Goal: Browse casually: Explore the website without a specific task or goal

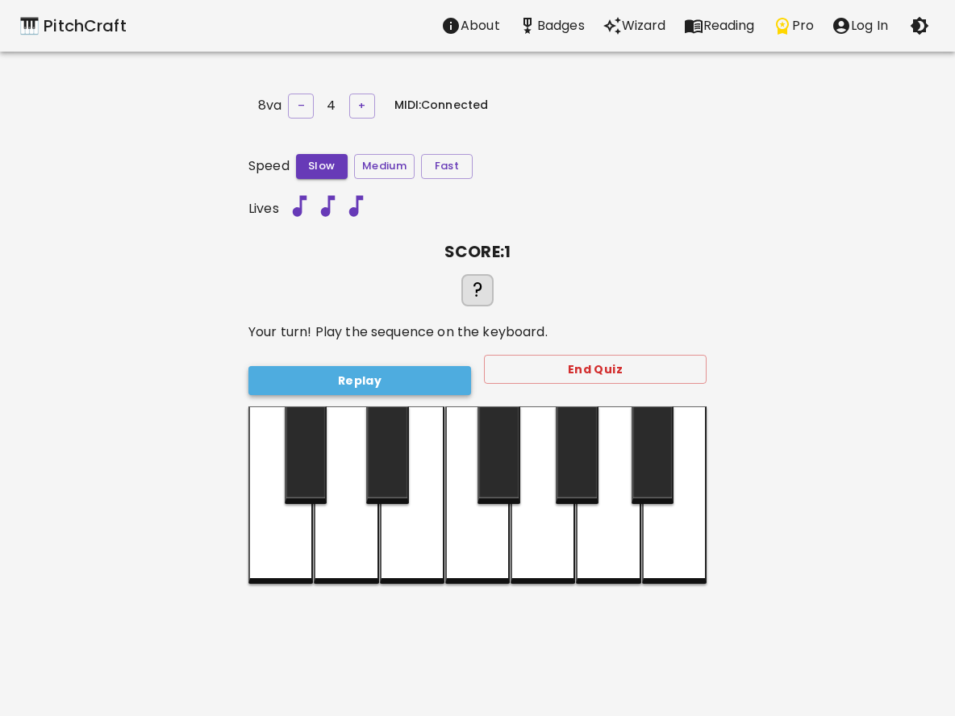
click at [419, 372] on button "Replay" at bounding box center [359, 381] width 223 height 30
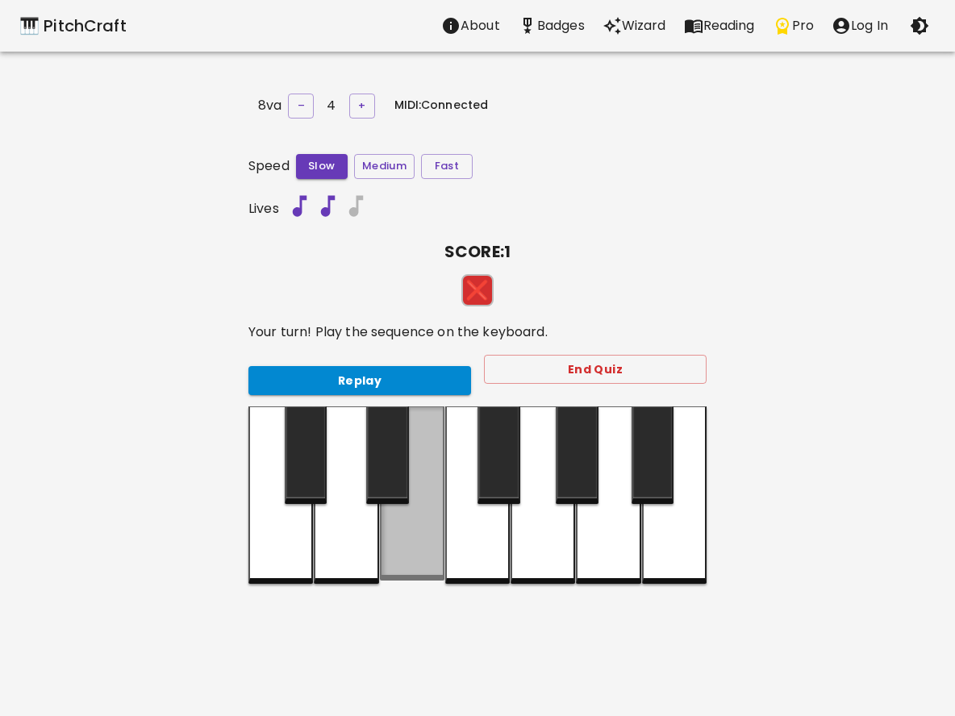
click at [413, 538] on div at bounding box center [412, 494] width 65 height 174
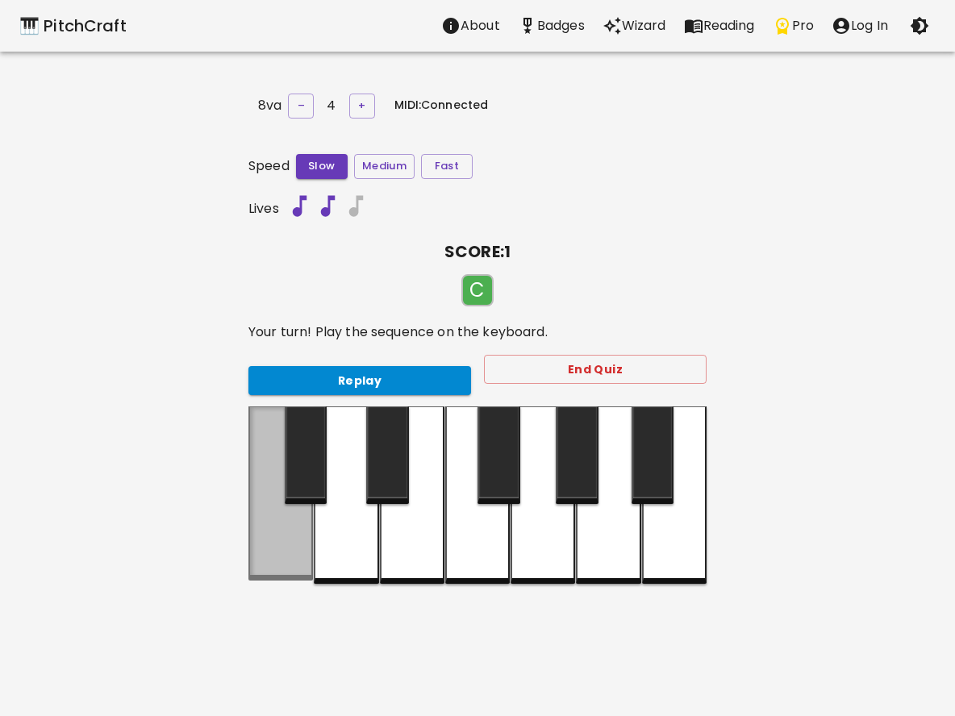
click at [310, 531] on div at bounding box center [280, 494] width 65 height 174
click at [302, 528] on div at bounding box center [280, 494] width 65 height 174
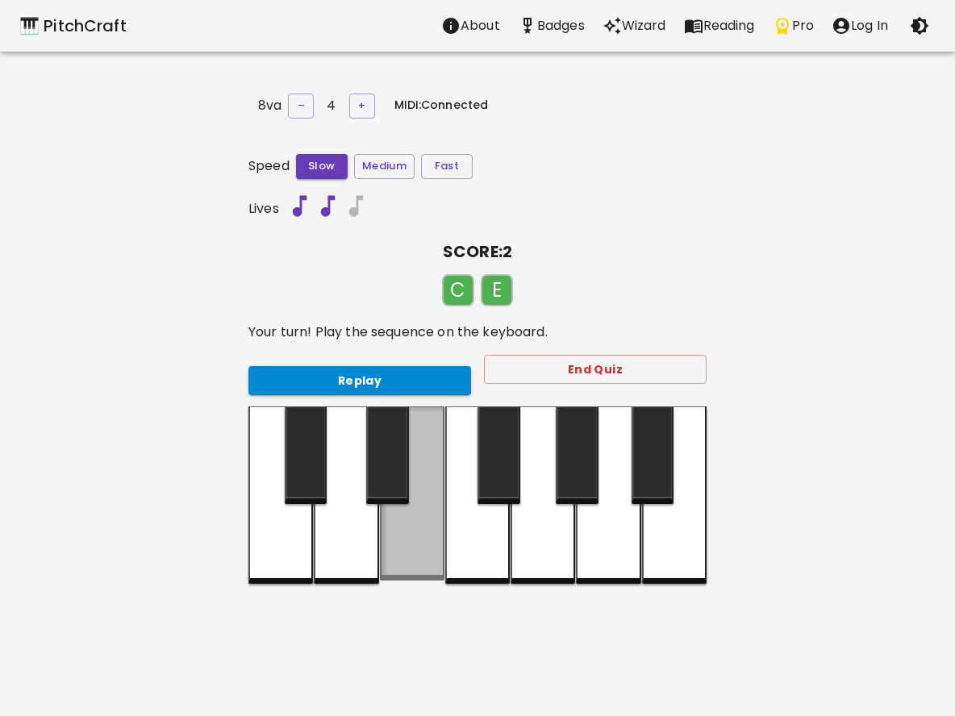
click at [389, 533] on div at bounding box center [412, 494] width 65 height 174
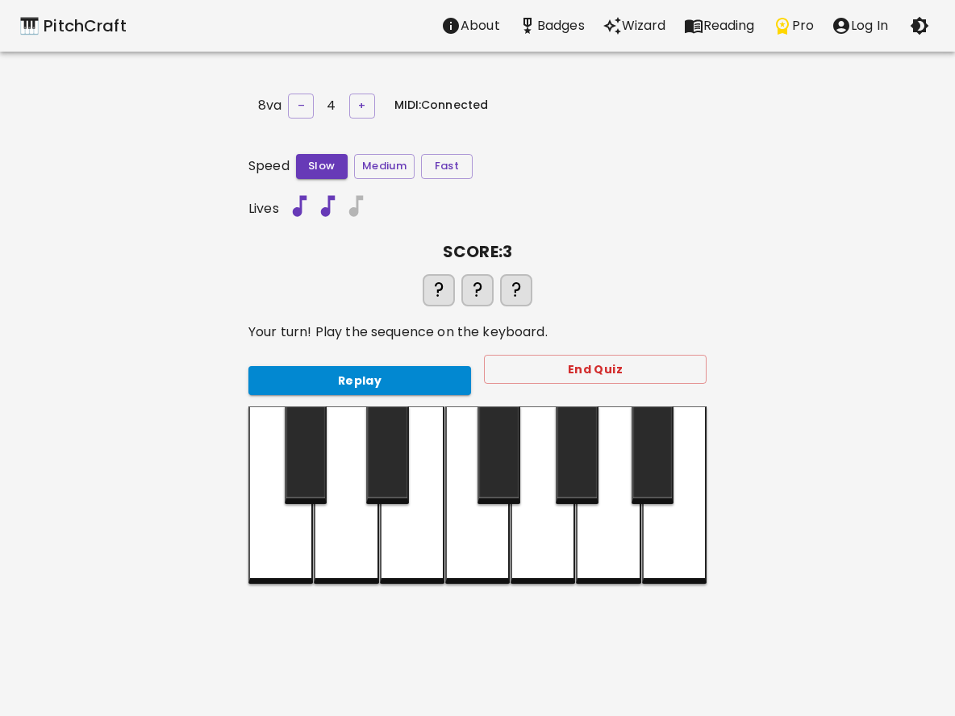
click at [294, 521] on div at bounding box center [280, 495] width 65 height 177
click at [411, 534] on div at bounding box center [412, 495] width 65 height 177
click at [293, 528] on div at bounding box center [280, 495] width 65 height 177
click at [289, 526] on div at bounding box center [280, 495] width 65 height 177
click at [397, 542] on div at bounding box center [412, 495] width 65 height 177
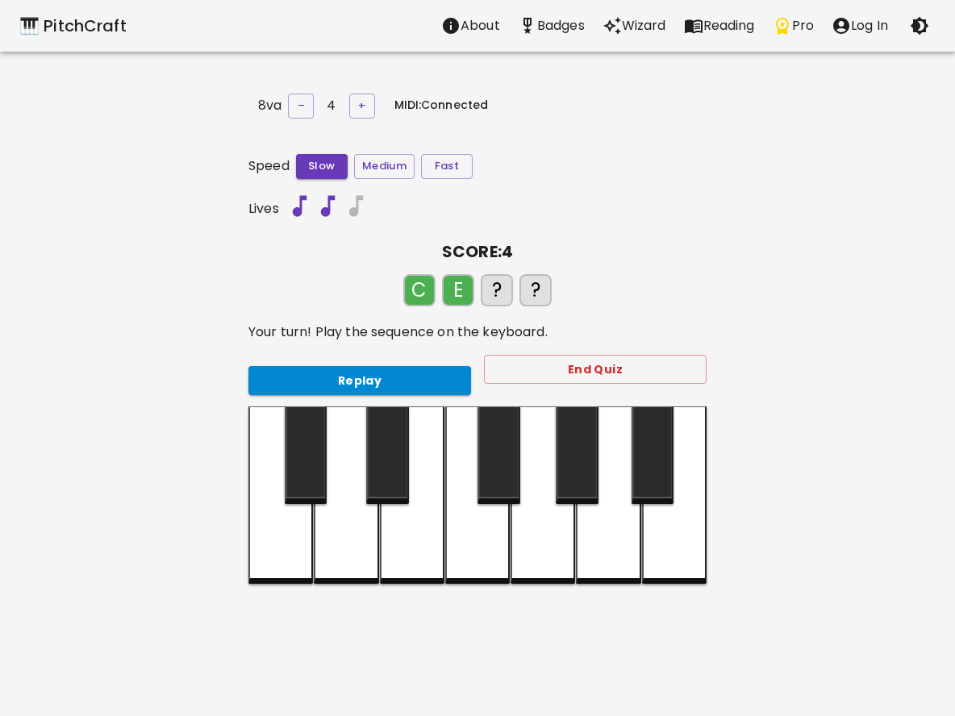
click at [303, 527] on div at bounding box center [280, 495] width 65 height 177
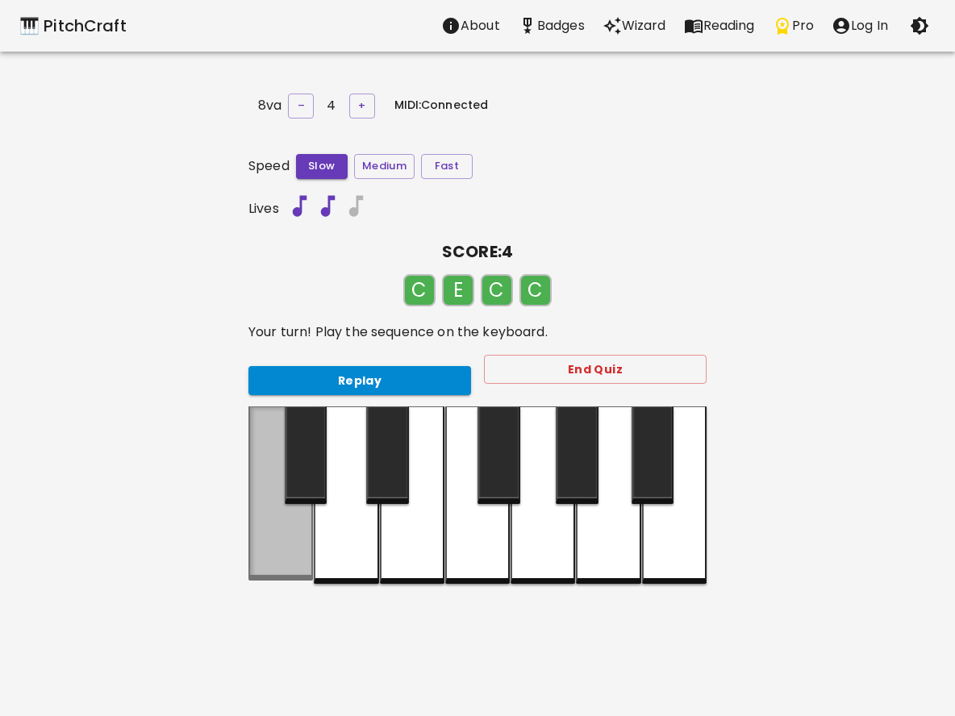
click at [303, 527] on div at bounding box center [280, 494] width 65 height 174
click at [298, 525] on div at bounding box center [280, 494] width 65 height 174
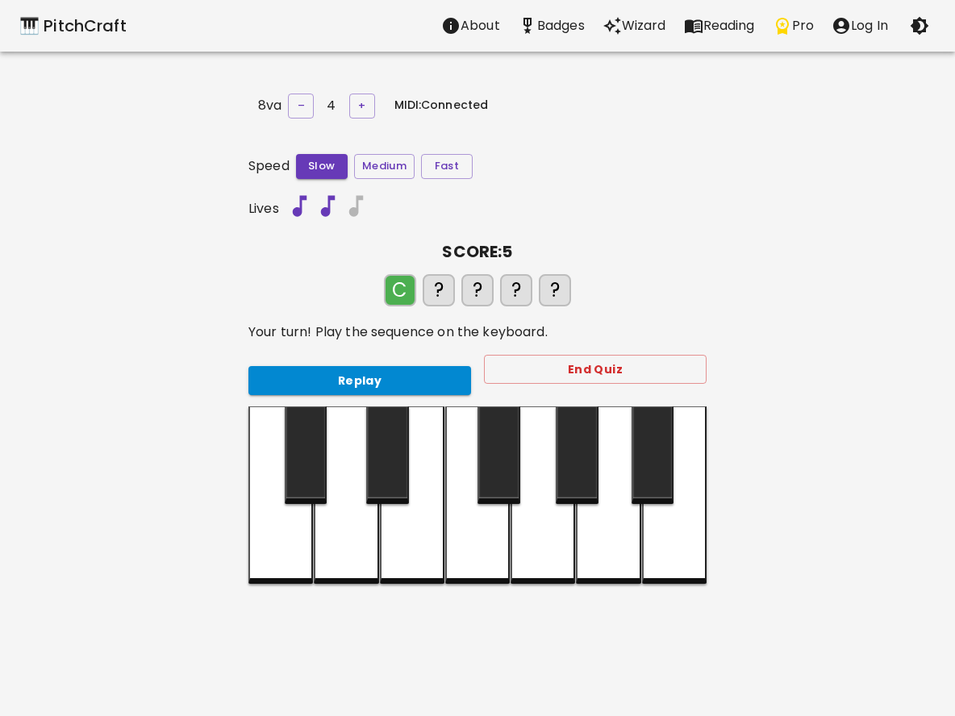
click at [395, 531] on div at bounding box center [412, 495] width 65 height 177
click at [277, 519] on div at bounding box center [280, 495] width 65 height 177
click at [408, 537] on div at bounding box center [412, 495] width 65 height 177
click at [288, 531] on div at bounding box center [280, 495] width 65 height 177
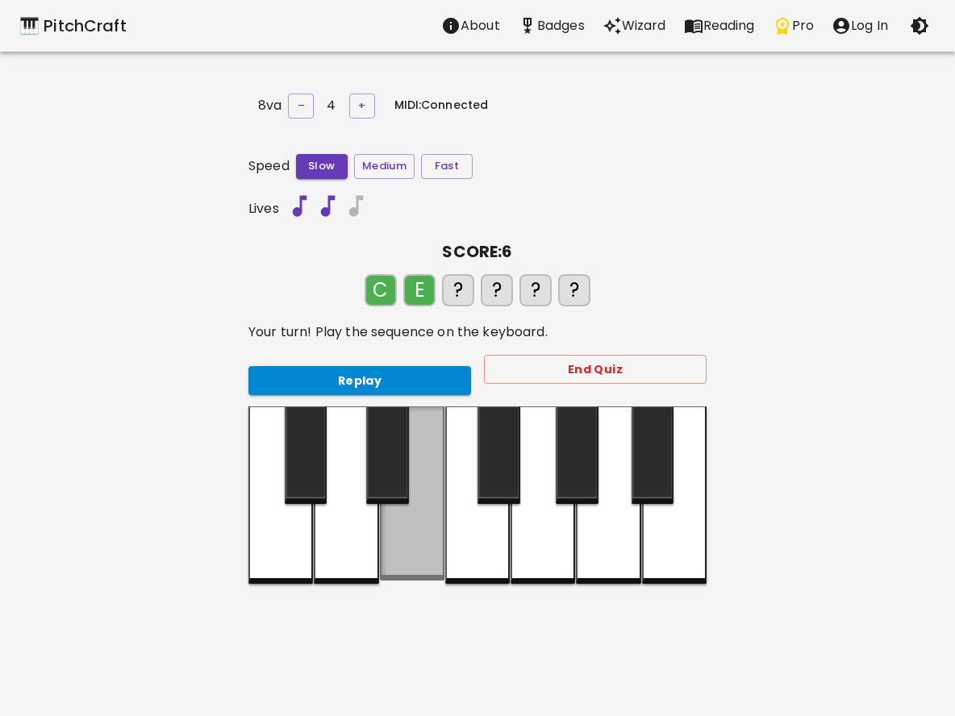
drag, startPoint x: 400, startPoint y: 551, endPoint x: 323, endPoint y: 557, distance: 77.6
click at [397, 550] on div at bounding box center [412, 494] width 65 height 174
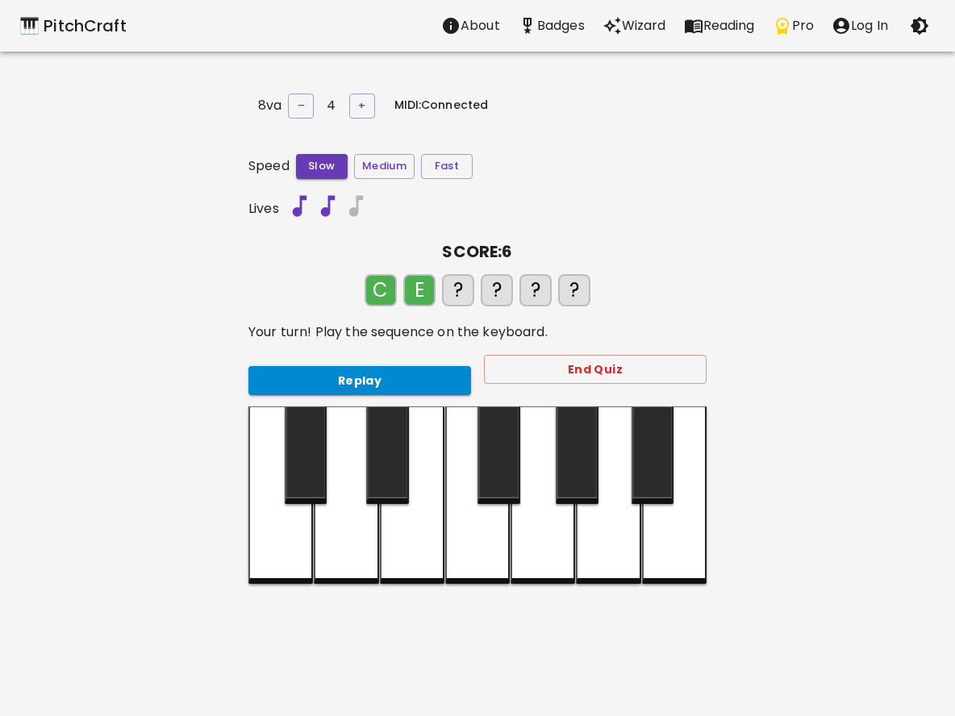
click at [289, 550] on div at bounding box center [280, 495] width 65 height 177
click at [395, 536] on div at bounding box center [412, 495] width 65 height 177
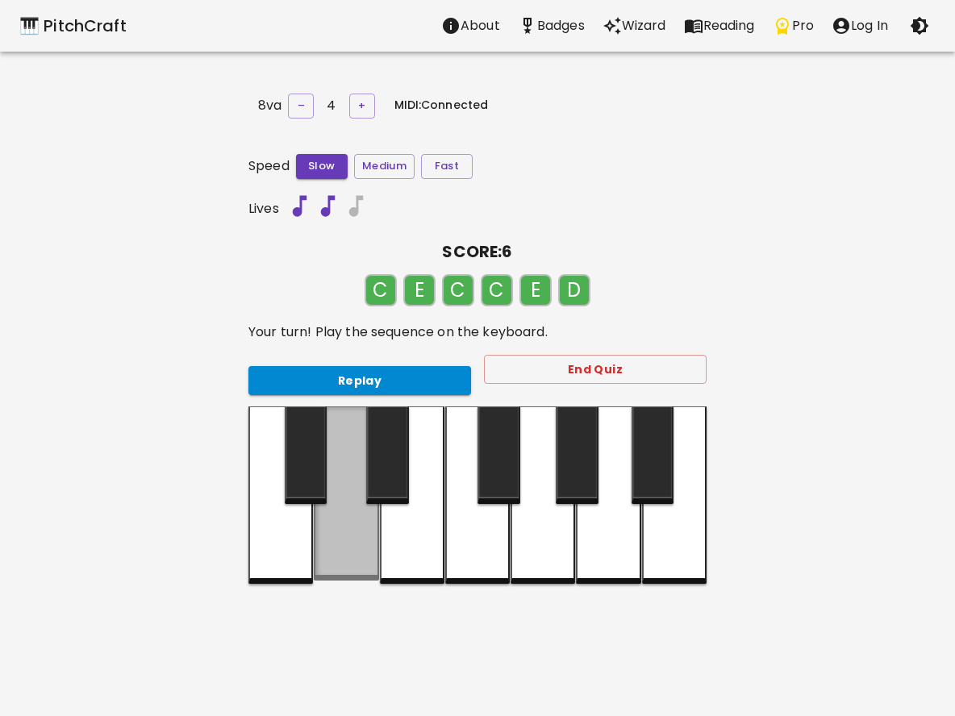
click at [357, 532] on div at bounding box center [346, 494] width 65 height 174
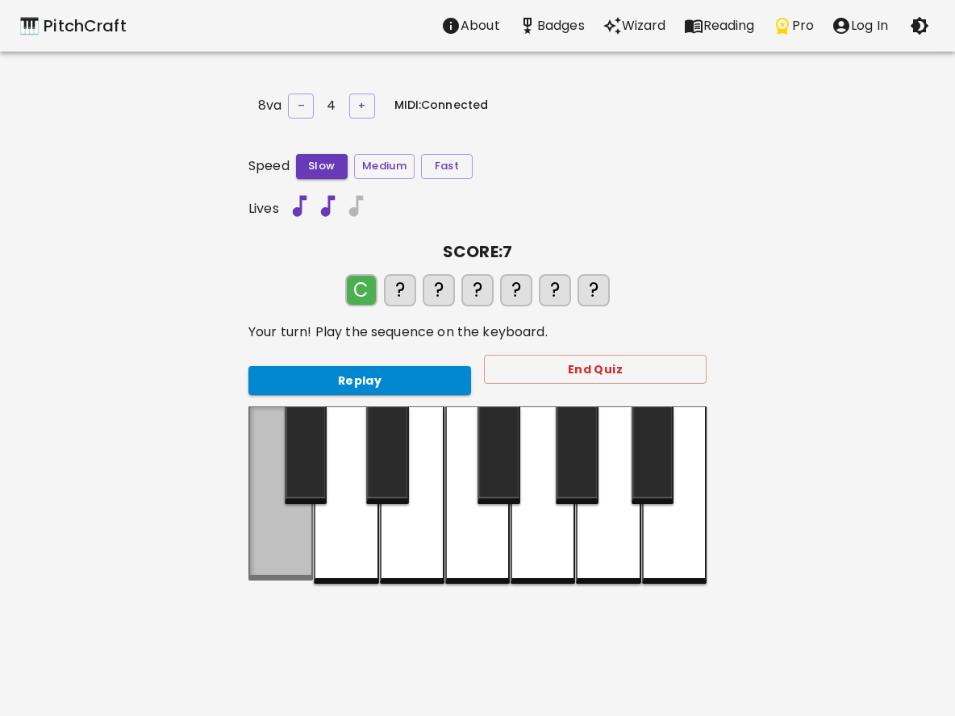
click at [292, 530] on div at bounding box center [280, 494] width 65 height 174
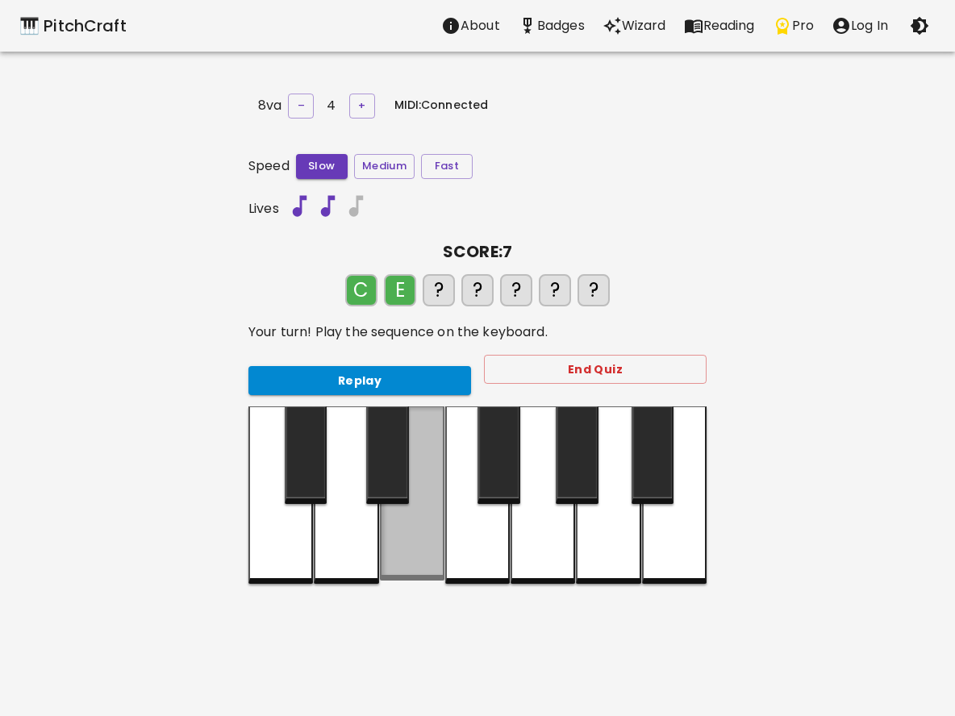
click at [427, 534] on div at bounding box center [412, 494] width 65 height 174
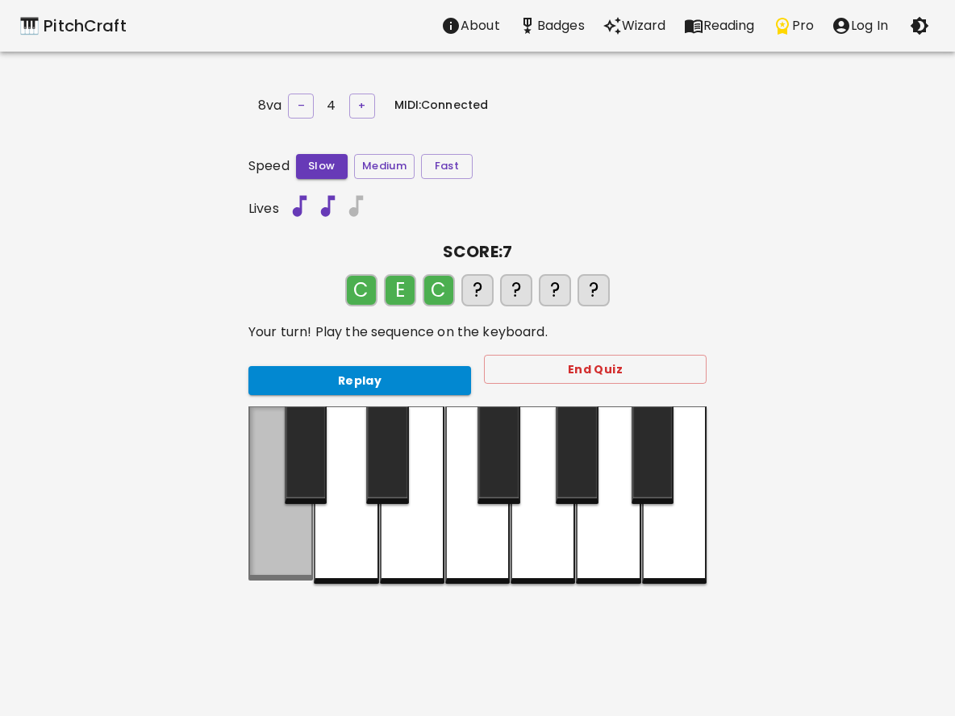
click at [294, 528] on div at bounding box center [280, 494] width 65 height 174
click at [294, 528] on div at bounding box center [280, 495] width 65 height 177
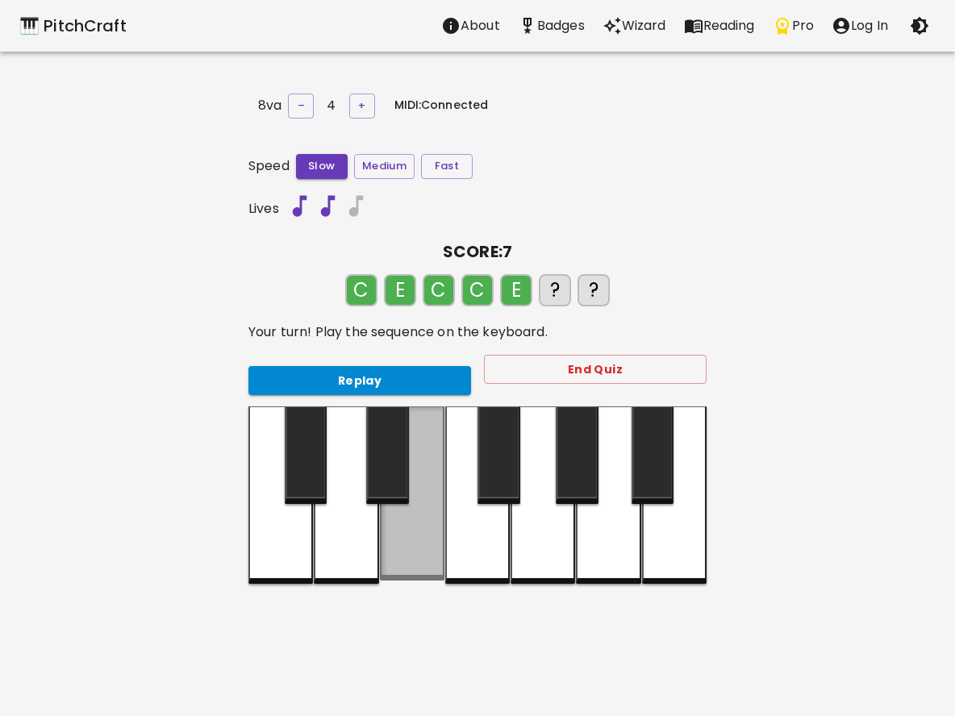
click at [398, 538] on div at bounding box center [412, 494] width 65 height 174
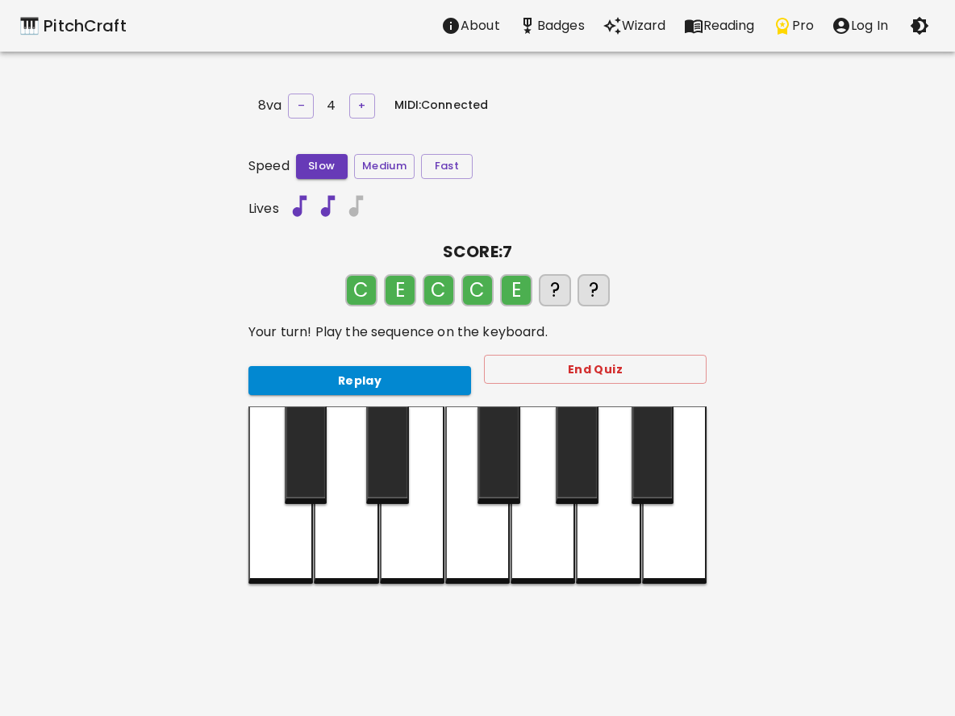
click at [340, 532] on div at bounding box center [346, 495] width 65 height 177
click at [415, 535] on div at bounding box center [412, 495] width 65 height 177
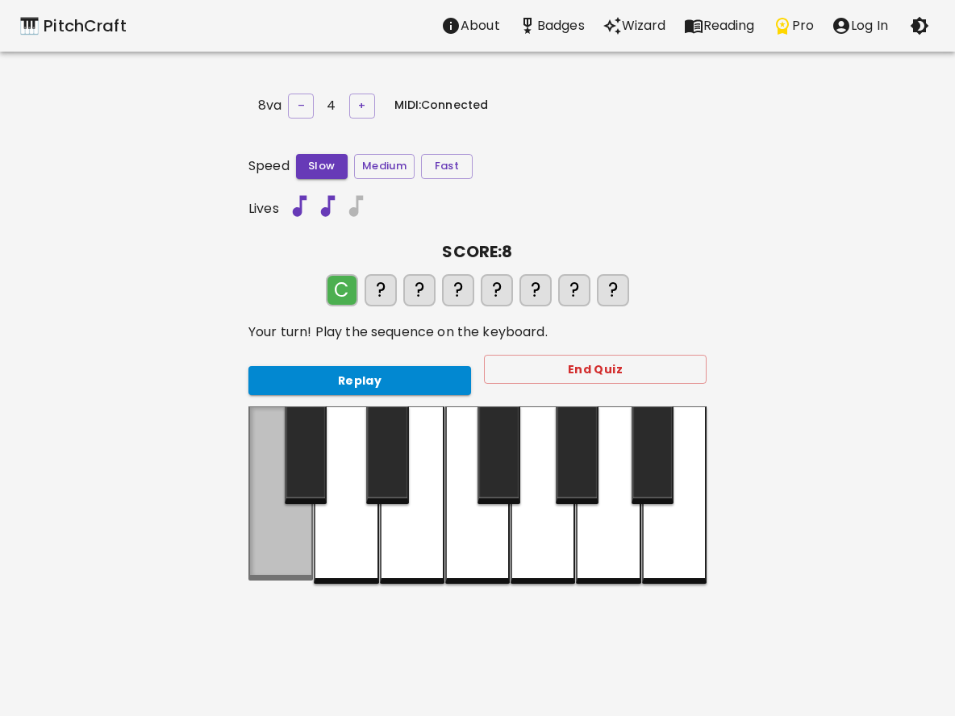
click at [292, 515] on div at bounding box center [280, 494] width 65 height 174
click at [396, 532] on div at bounding box center [412, 495] width 65 height 177
click at [294, 533] on div at bounding box center [280, 494] width 65 height 174
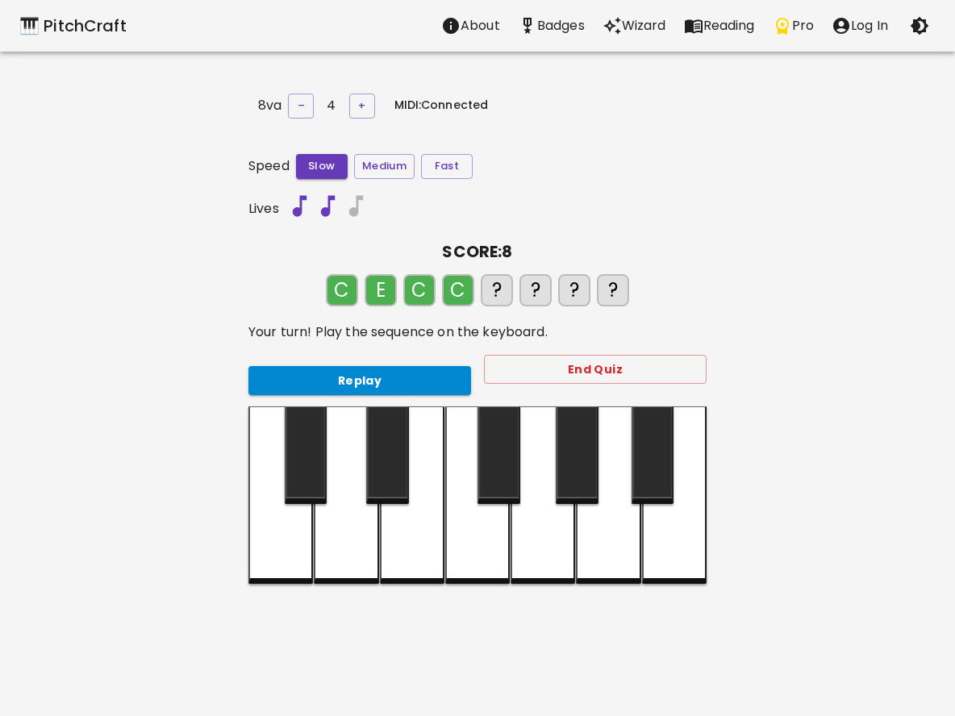
click at [398, 546] on div at bounding box center [412, 495] width 65 height 177
click at [364, 542] on div at bounding box center [346, 495] width 65 height 177
click at [398, 542] on div at bounding box center [412, 495] width 65 height 177
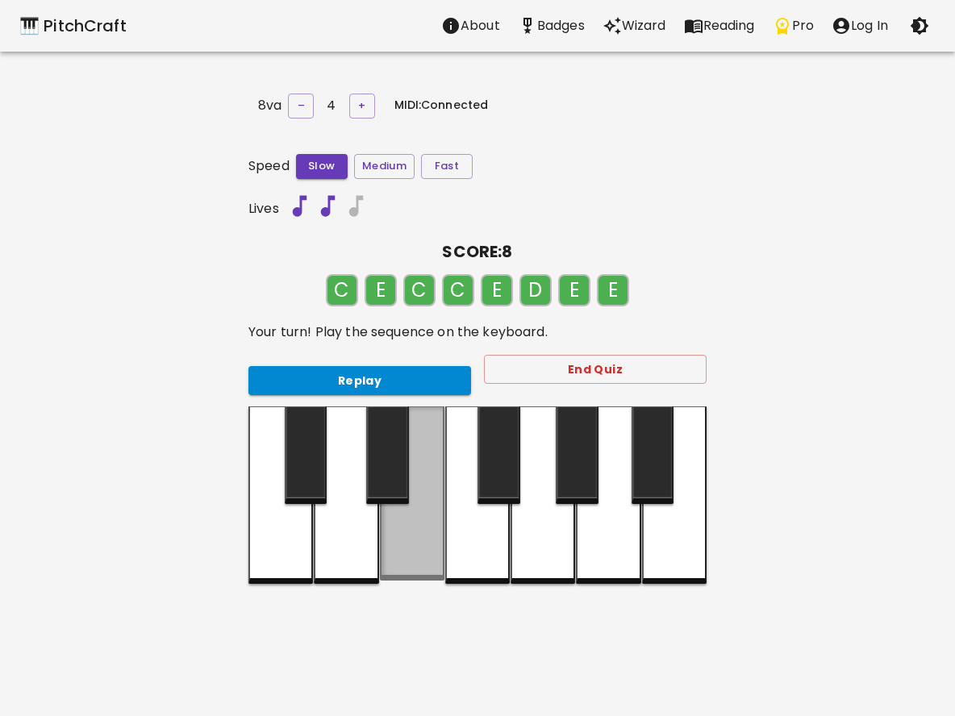
click at [398, 542] on div at bounding box center [412, 494] width 65 height 174
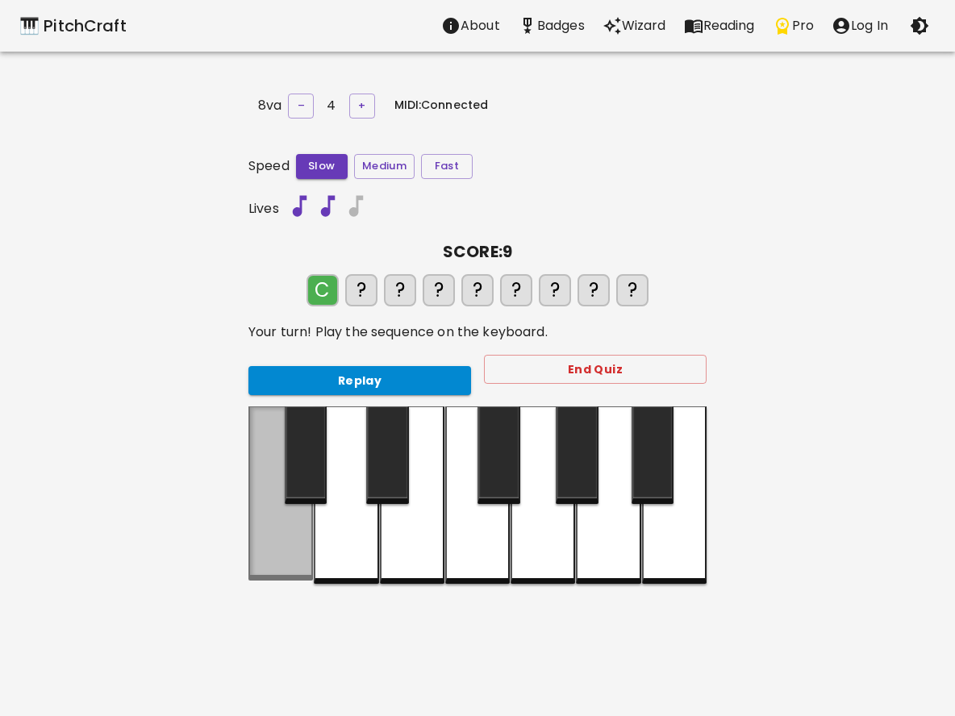
click at [290, 533] on div at bounding box center [280, 494] width 65 height 174
click at [406, 544] on div at bounding box center [412, 495] width 65 height 177
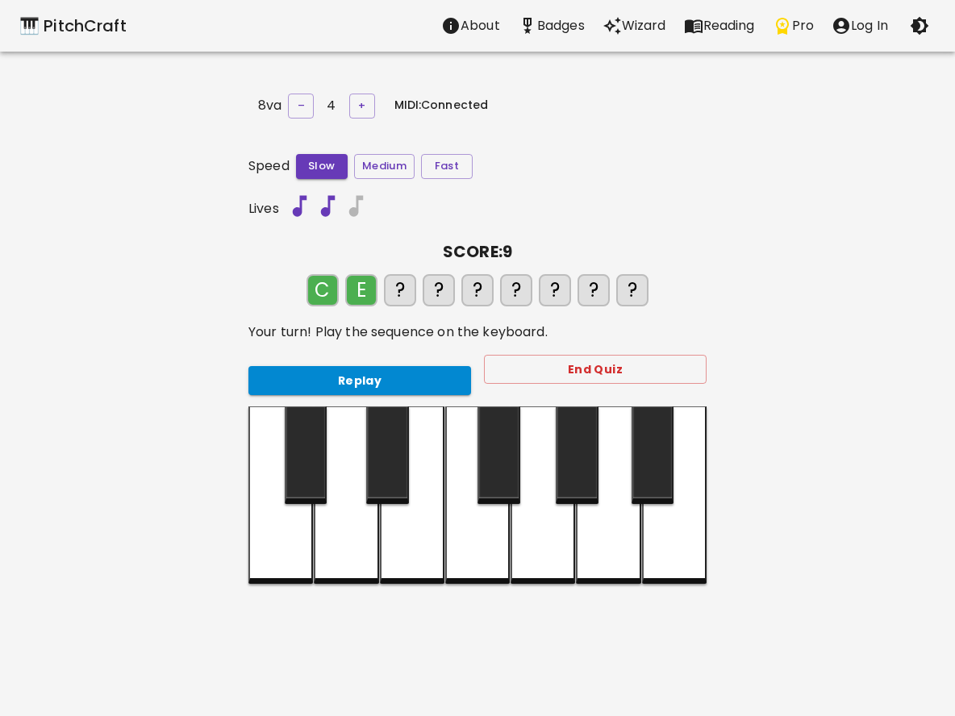
click at [293, 545] on div at bounding box center [280, 495] width 65 height 177
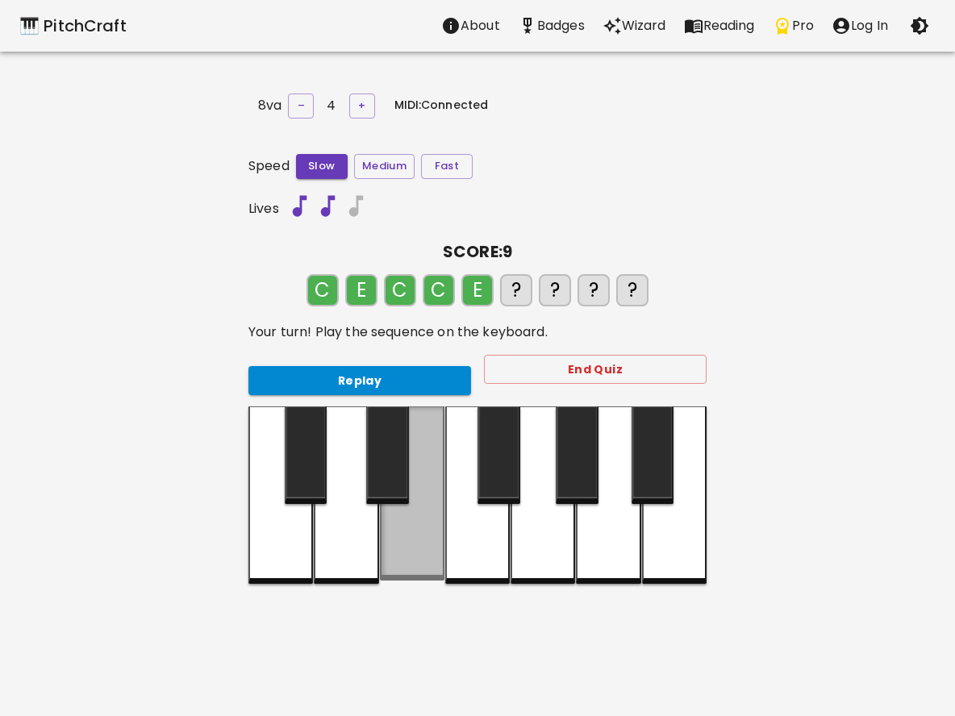
click at [392, 553] on div at bounding box center [412, 494] width 65 height 174
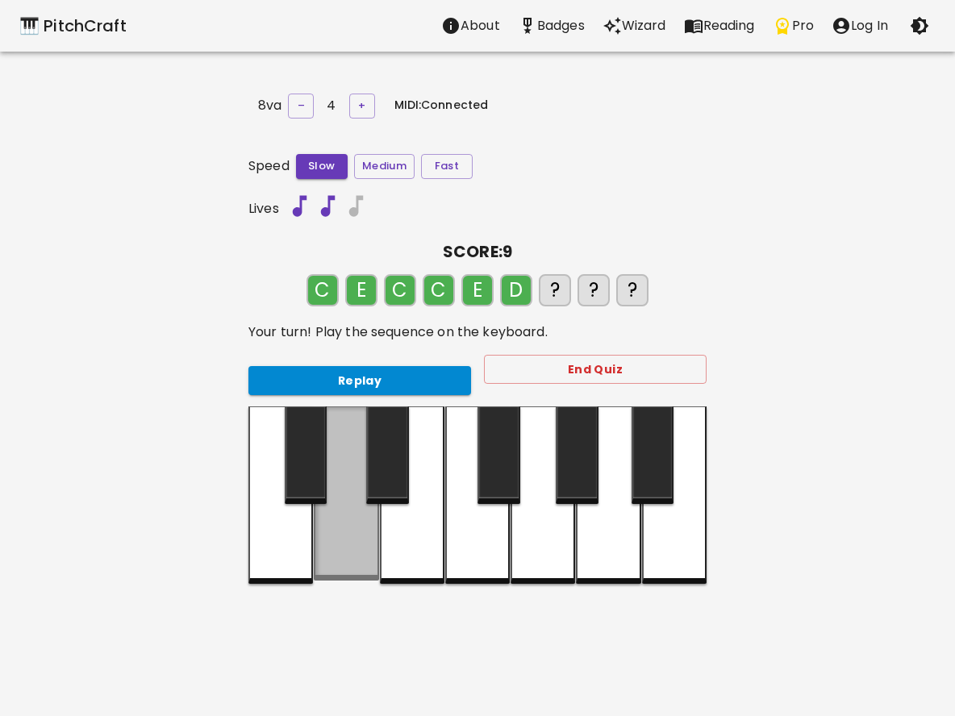
click at [353, 552] on div at bounding box center [346, 494] width 65 height 174
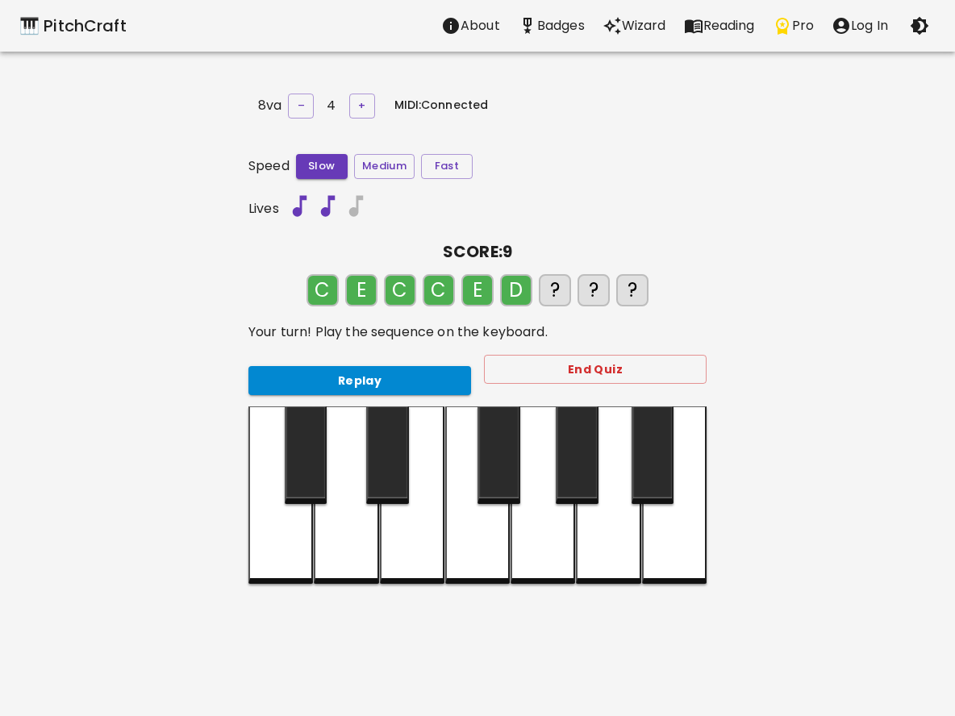
click at [382, 549] on div at bounding box center [412, 495] width 65 height 177
drag, startPoint x: 382, startPoint y: 549, endPoint x: 360, endPoint y: 548, distance: 22.6
click at [380, 548] on div at bounding box center [412, 495] width 65 height 177
click at [277, 540] on div at bounding box center [280, 495] width 65 height 177
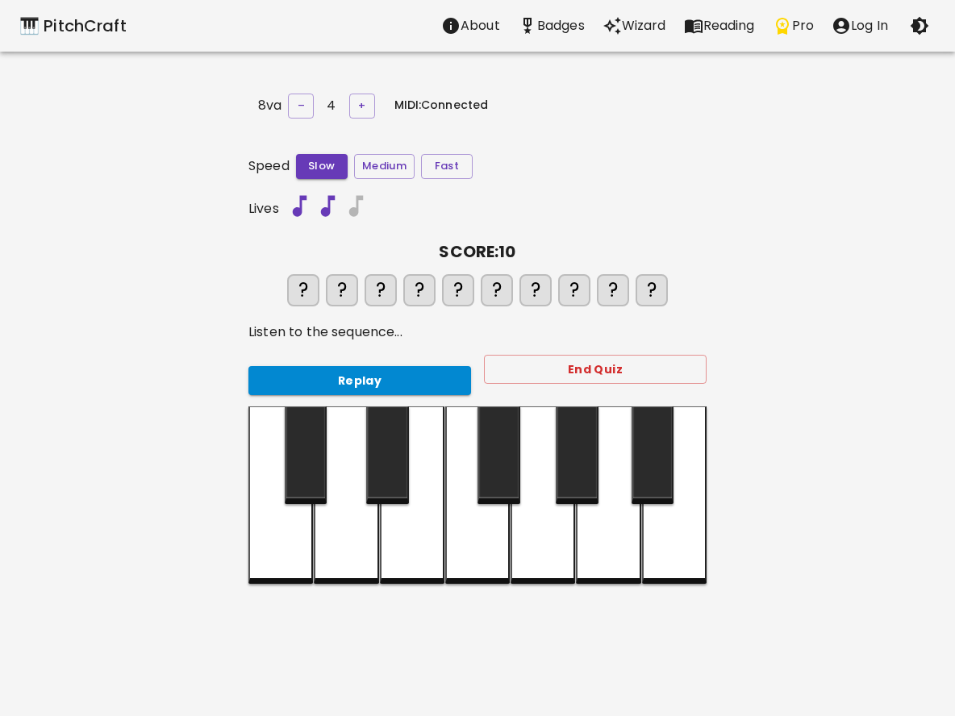
click at [278, 540] on div at bounding box center [280, 495] width 65 height 177
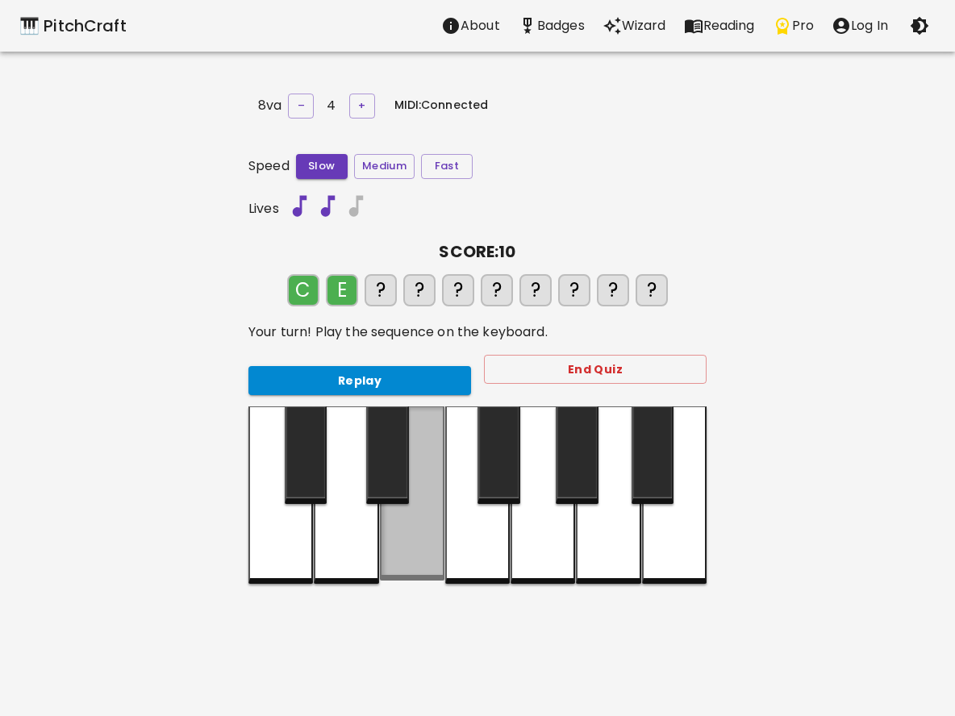
click at [396, 547] on div at bounding box center [412, 494] width 65 height 174
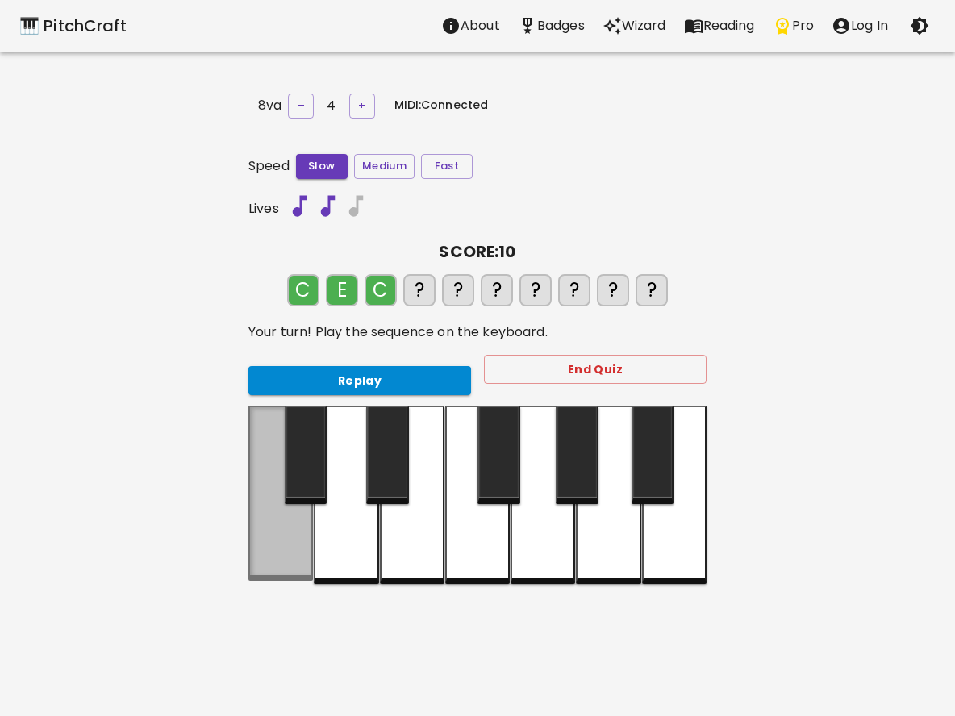
click at [282, 540] on div at bounding box center [280, 494] width 65 height 174
click at [282, 540] on div at bounding box center [280, 495] width 65 height 177
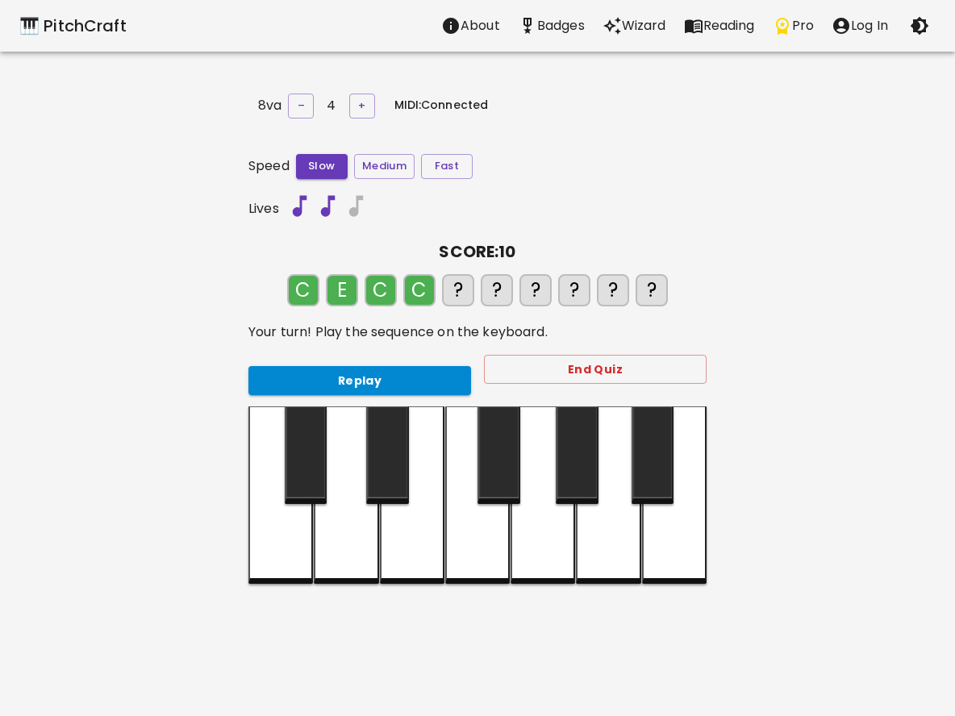
click at [407, 560] on div at bounding box center [412, 495] width 65 height 177
click at [348, 556] on div at bounding box center [346, 495] width 65 height 177
click at [391, 557] on div at bounding box center [412, 495] width 65 height 177
click at [391, 558] on div at bounding box center [412, 495] width 65 height 177
click at [294, 553] on div at bounding box center [280, 495] width 65 height 177
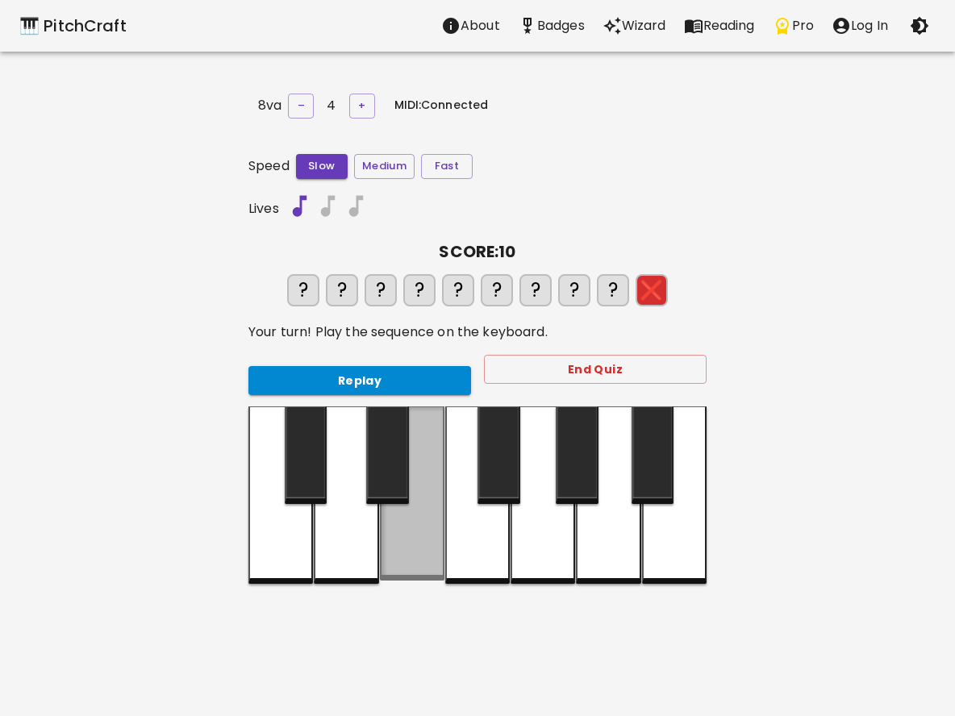
click at [397, 566] on div at bounding box center [412, 494] width 65 height 174
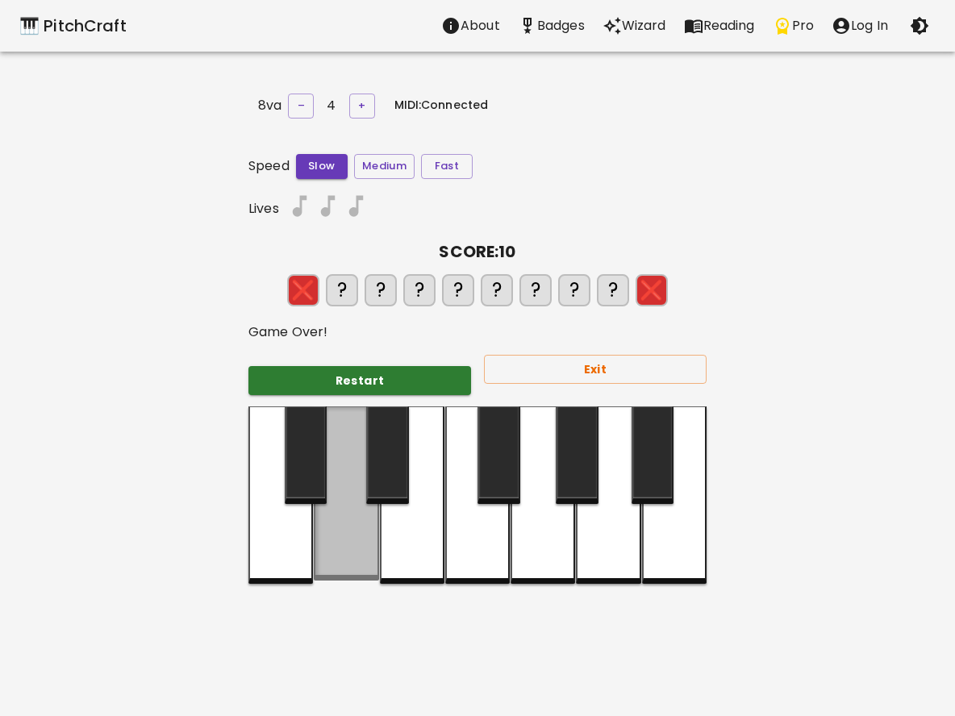
click at [353, 559] on div at bounding box center [346, 494] width 65 height 174
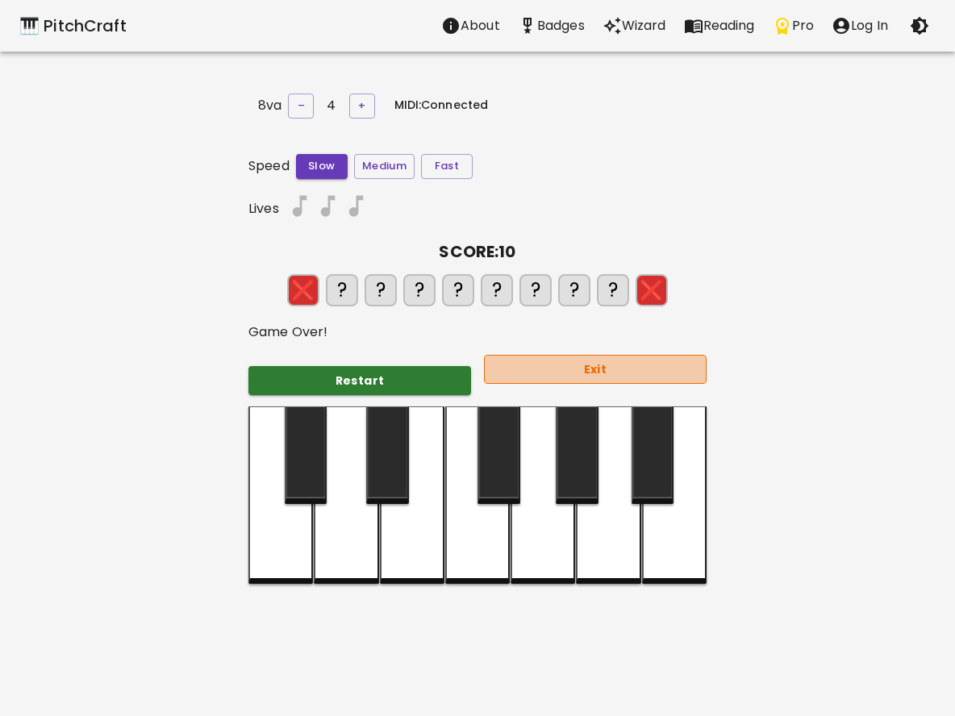
click at [545, 374] on button "Exit" at bounding box center [595, 370] width 223 height 30
